Goal: Transaction & Acquisition: Purchase product/service

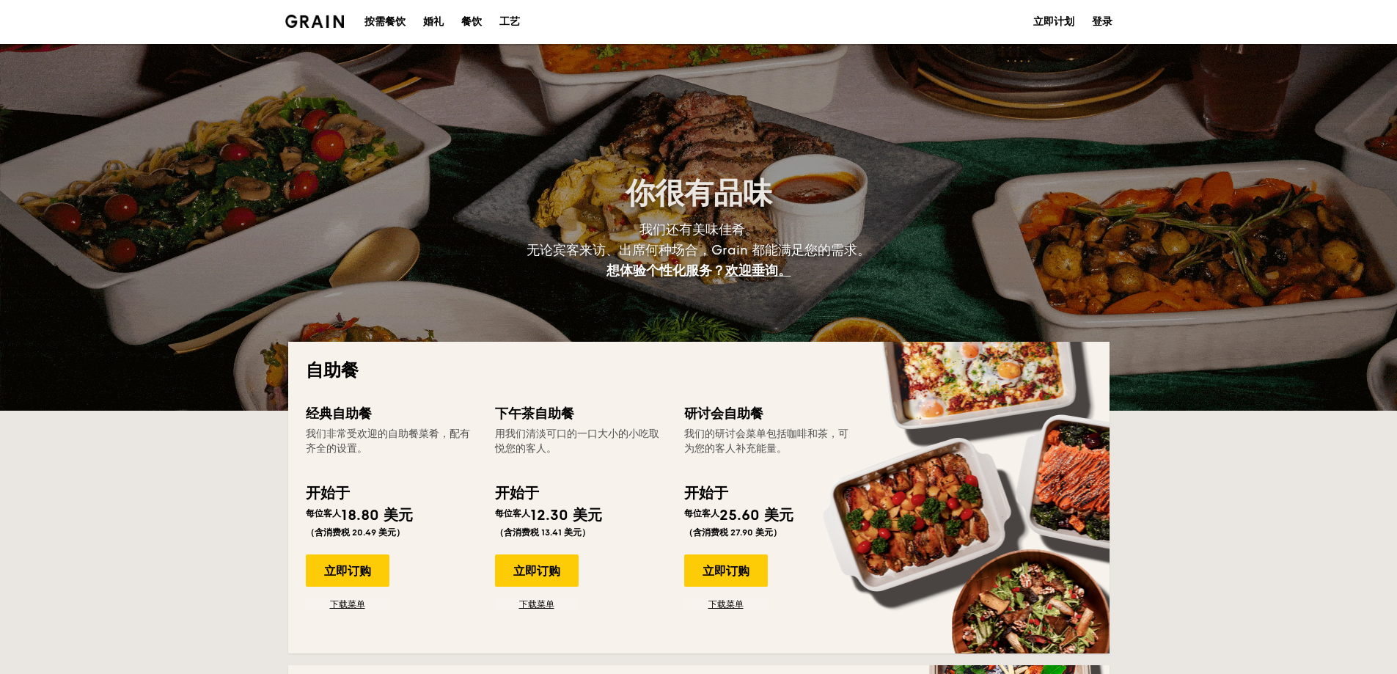
select select
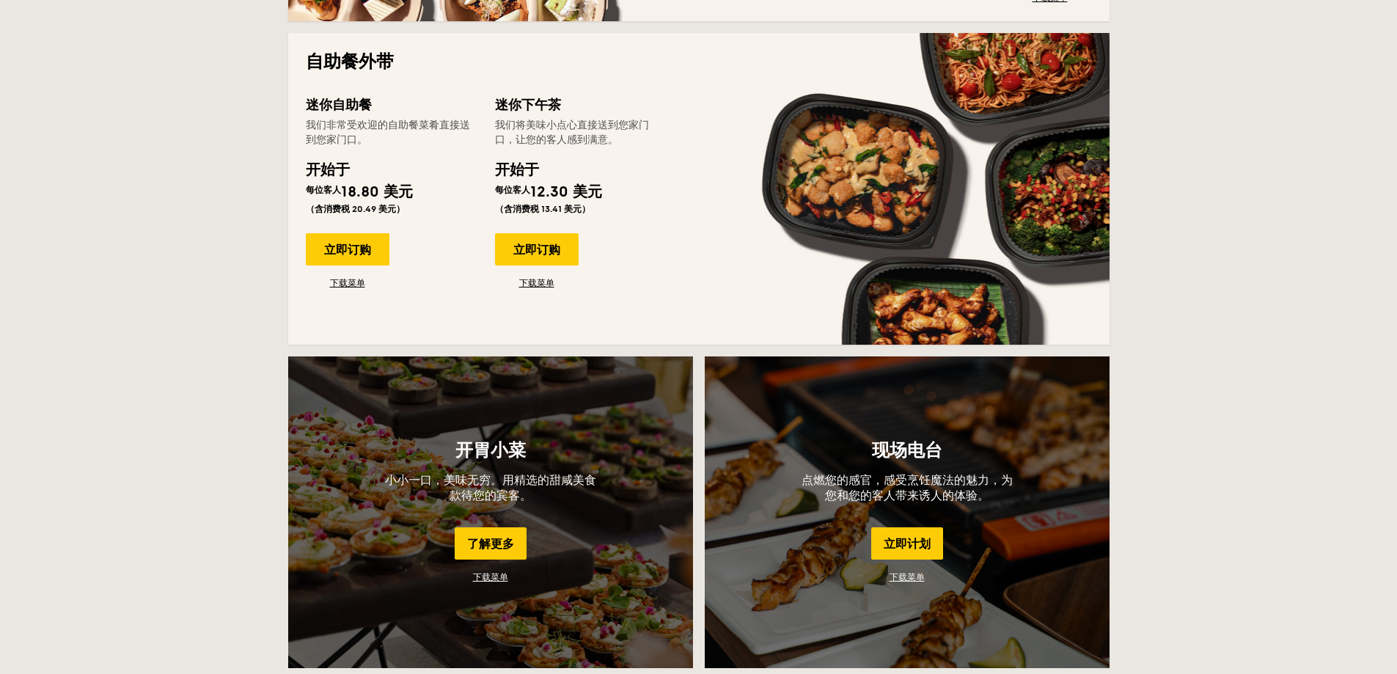
scroll to position [1027, 0]
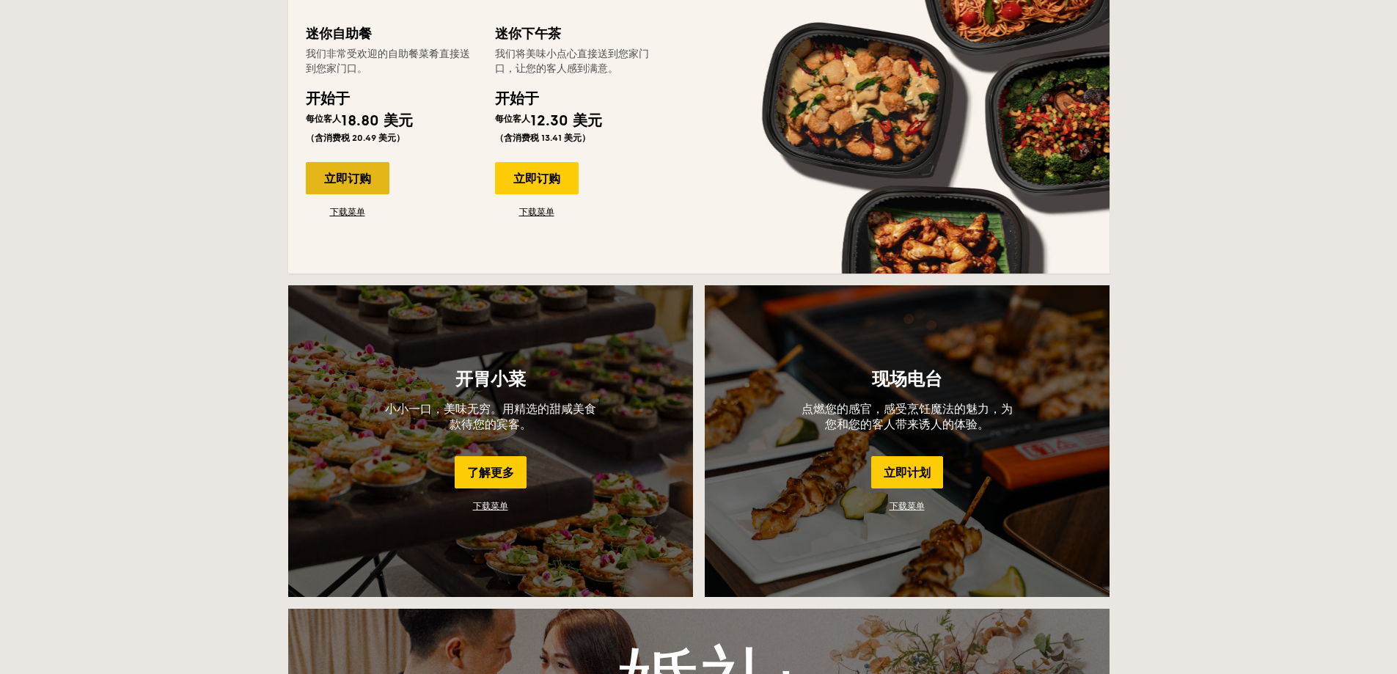
click at [345, 181] on font "立即订购" at bounding box center [347, 179] width 47 height 14
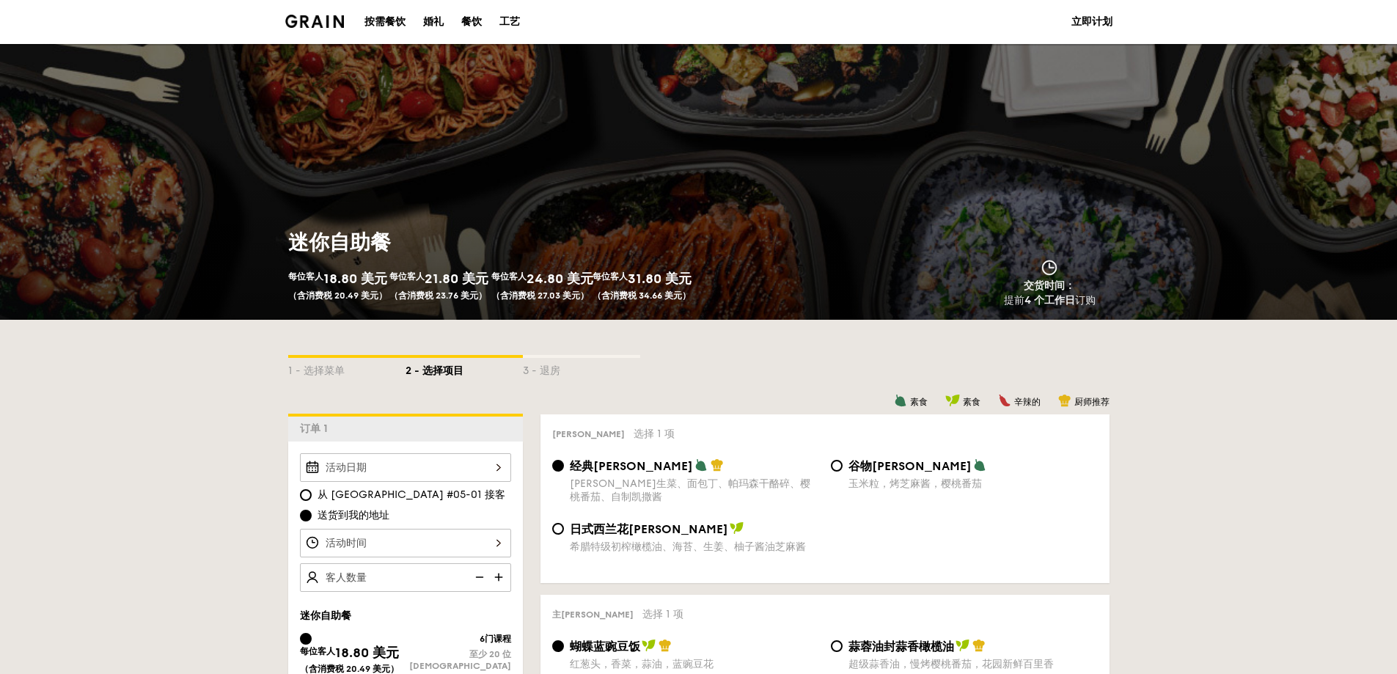
click at [385, 460] on div at bounding box center [405, 467] width 211 height 29
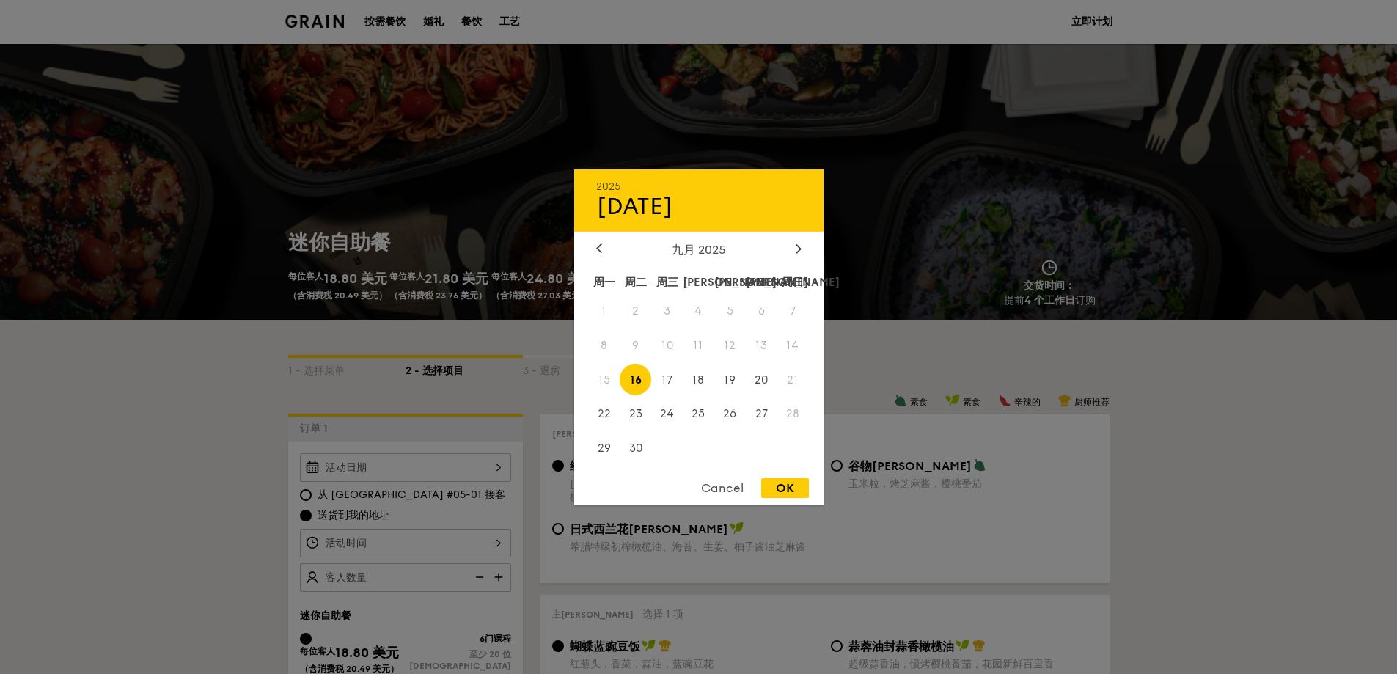
click at [605, 381] on span "15" at bounding box center [605, 380] width 32 height 32
click at [95, 510] on div at bounding box center [698, 337] width 1397 height 674
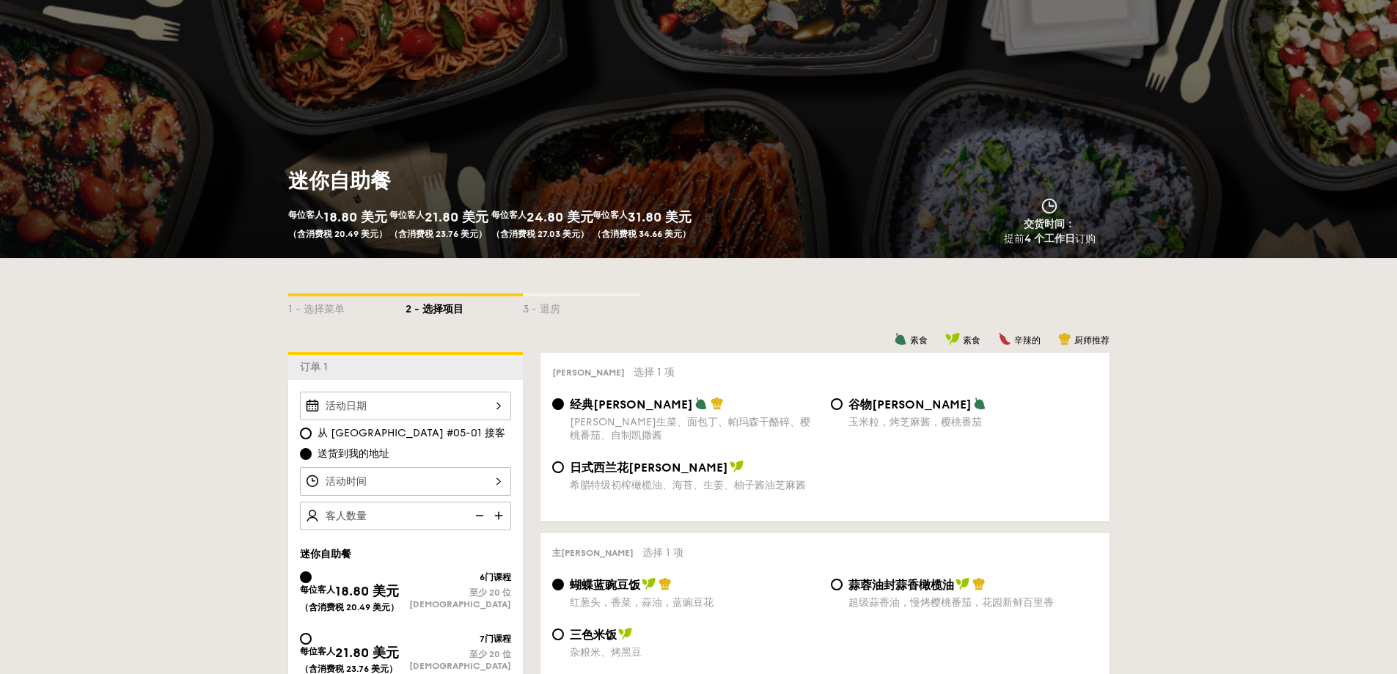
scroll to position [147, 0]
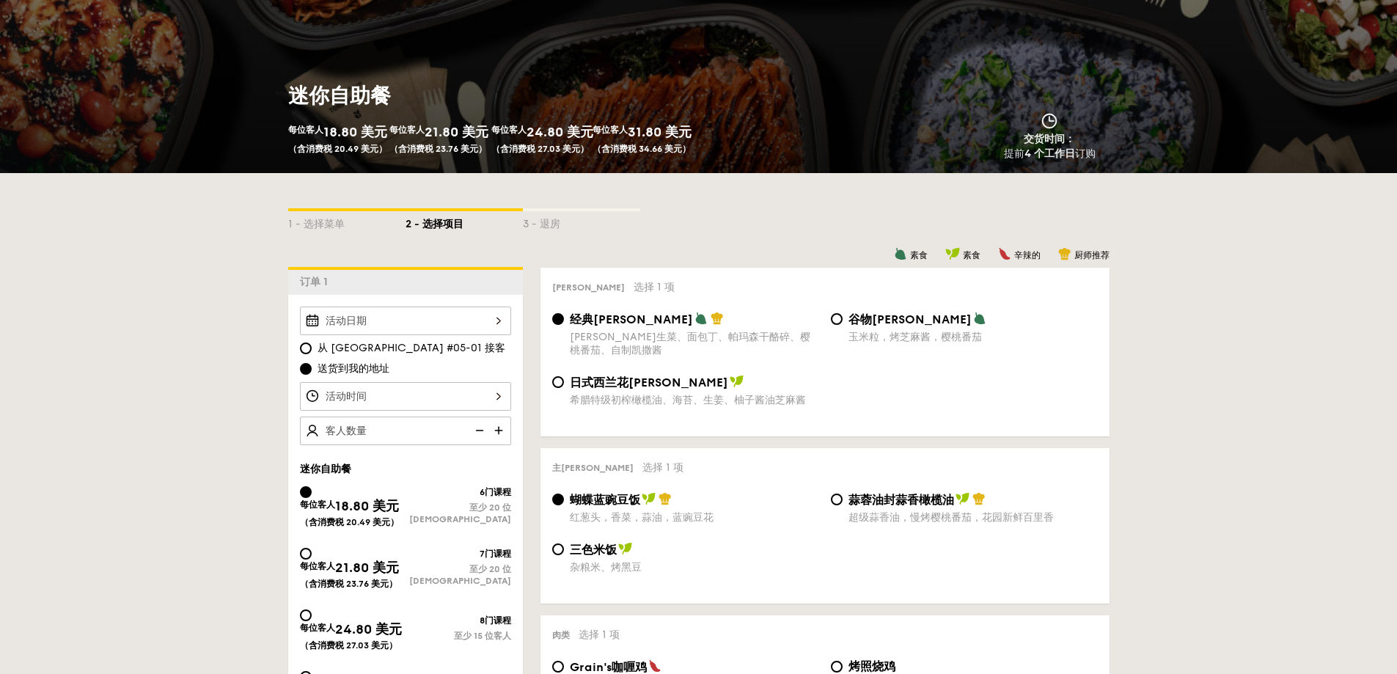
click at [371, 326] on div at bounding box center [405, 321] width 211 height 29
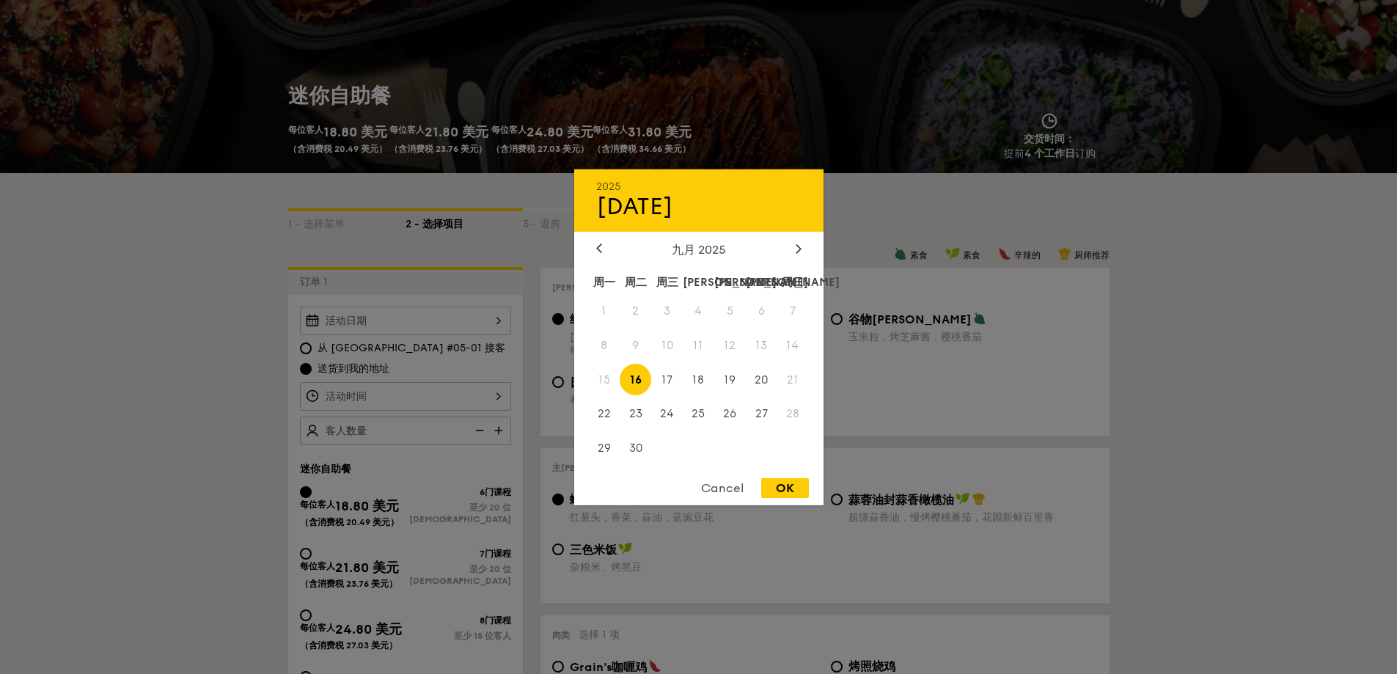
click at [358, 390] on div at bounding box center [698, 337] width 1397 height 674
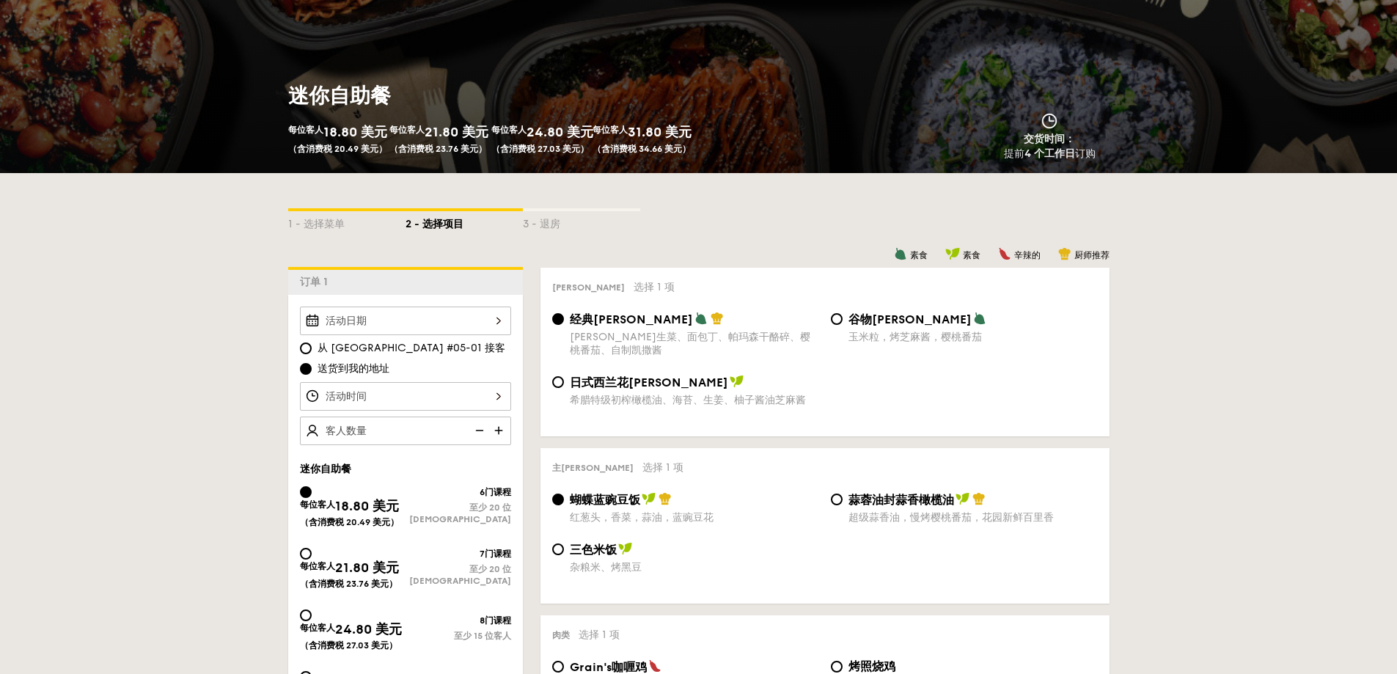
click at [395, 406] on div at bounding box center [405, 396] width 211 height 29
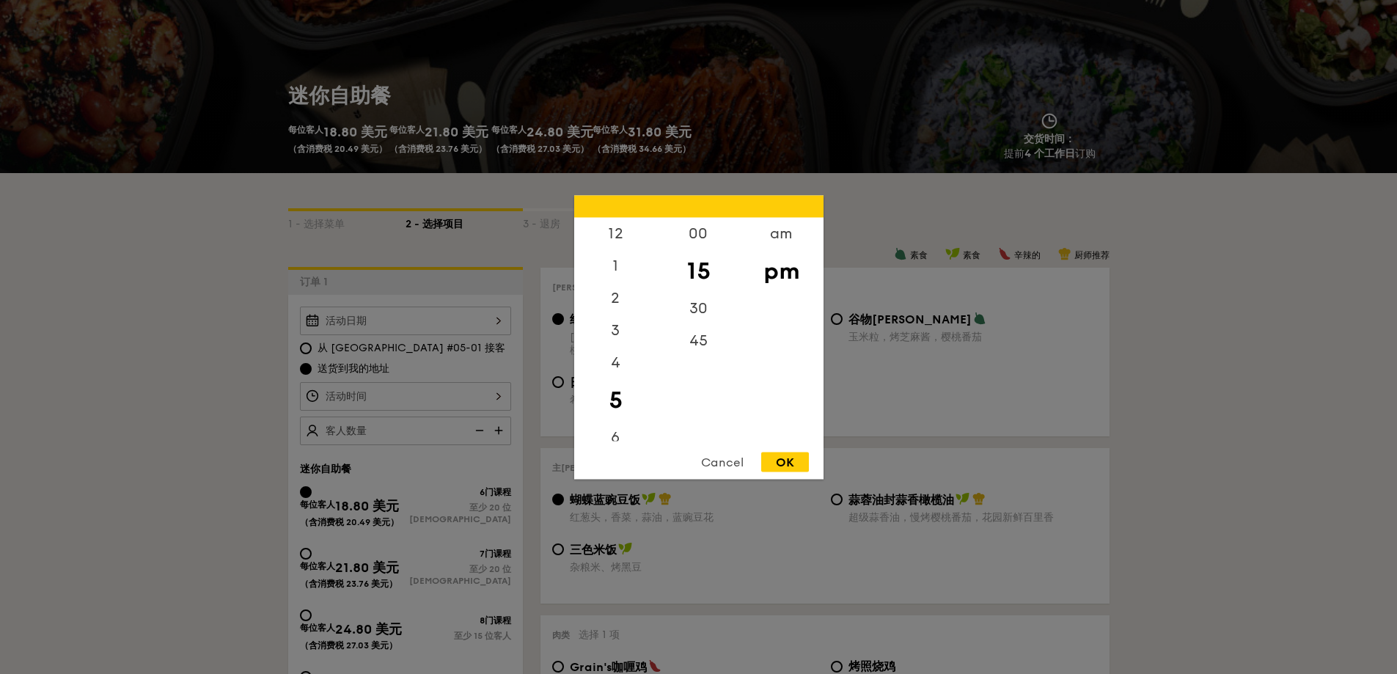
click at [70, 460] on div at bounding box center [698, 337] width 1397 height 674
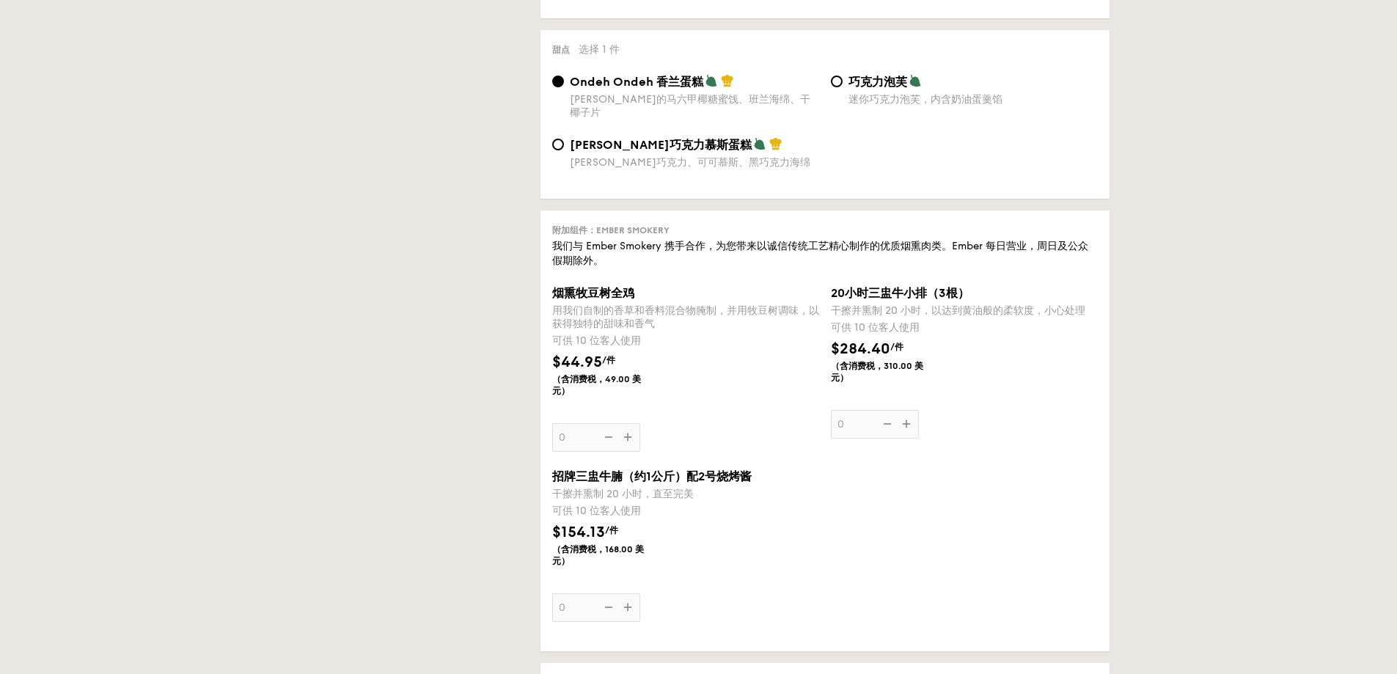
scroll to position [1247, 0]
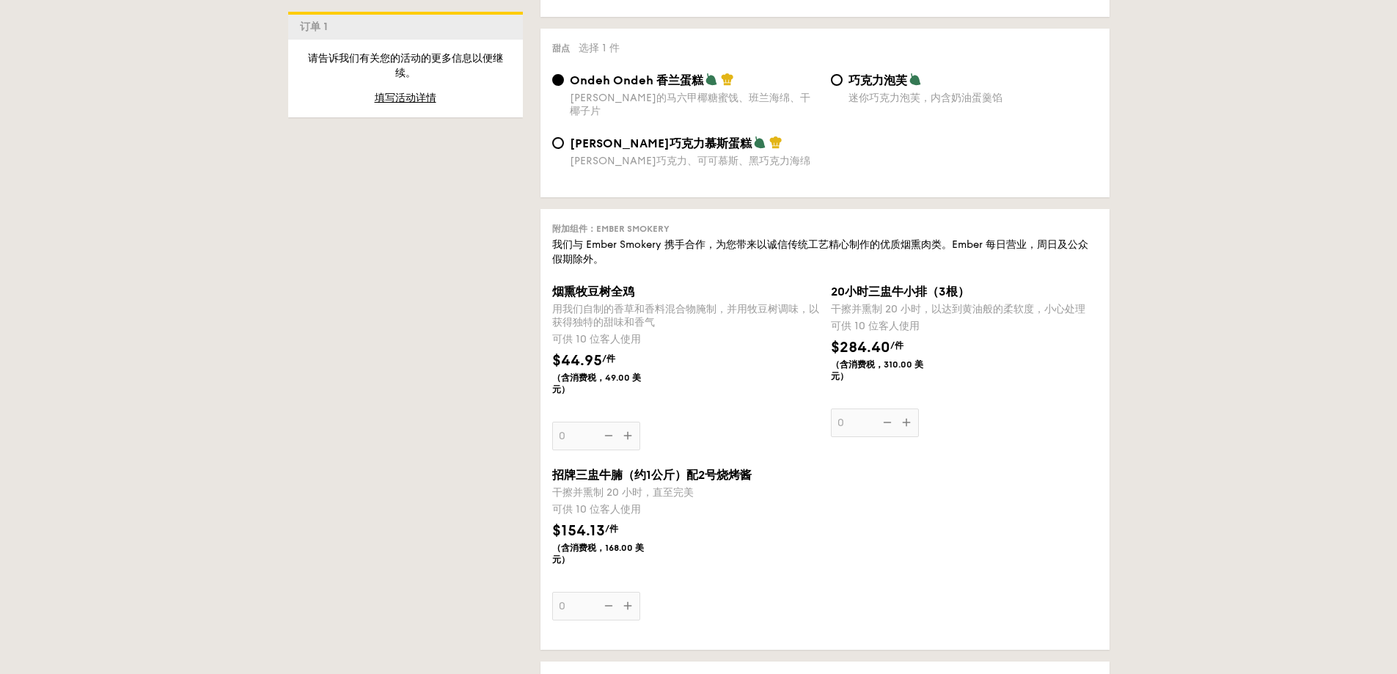
select select
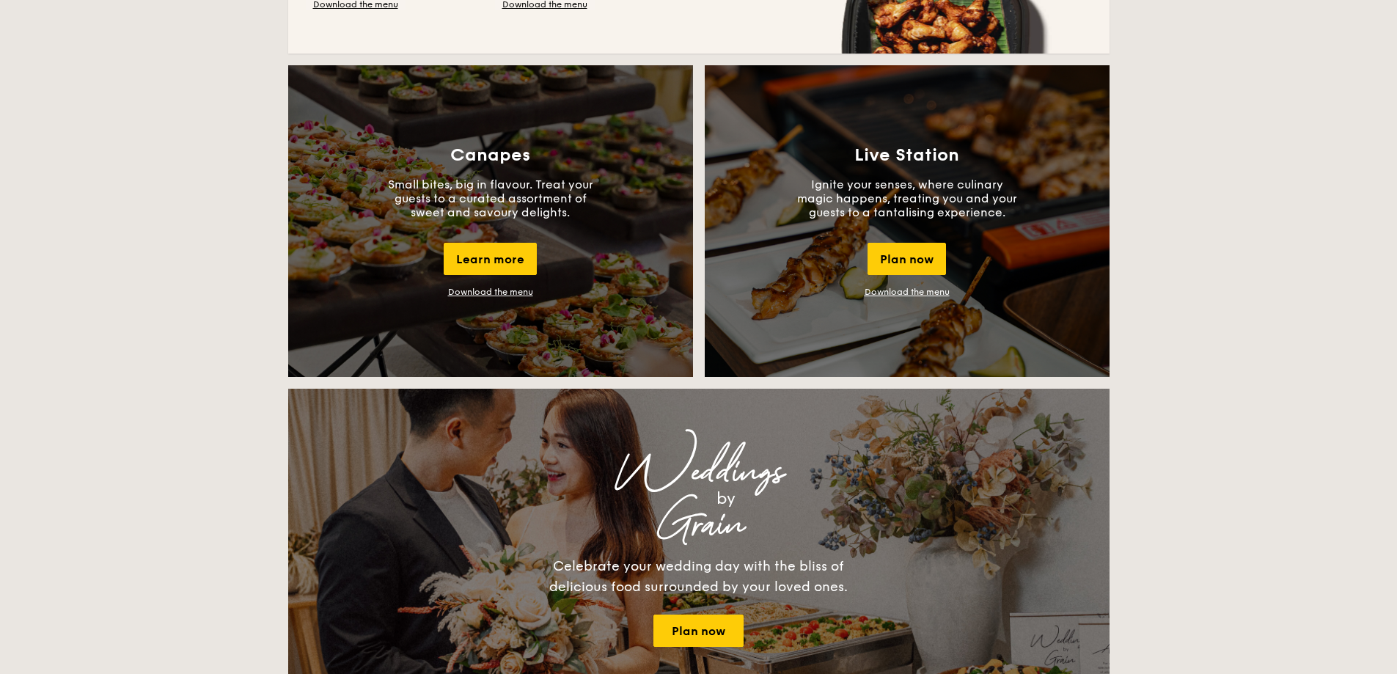
scroll to position [2306, 0]
